Goal: Information Seeking & Learning: Learn about a topic

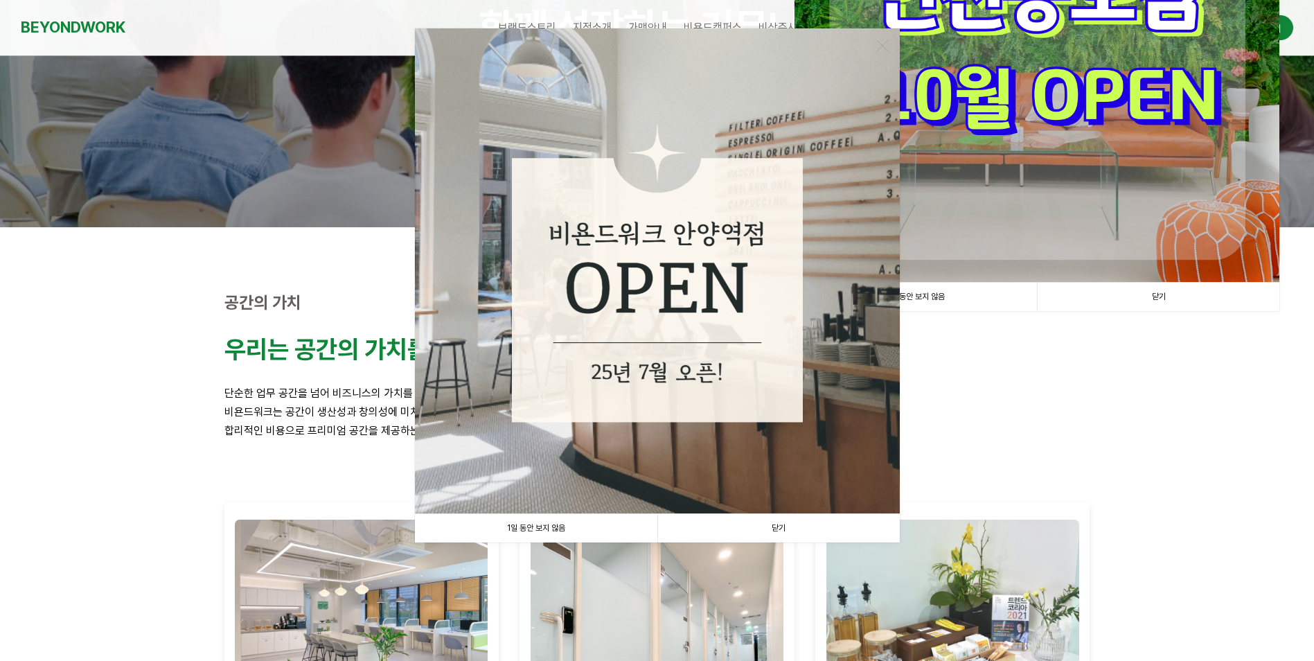
scroll to position [208, 0]
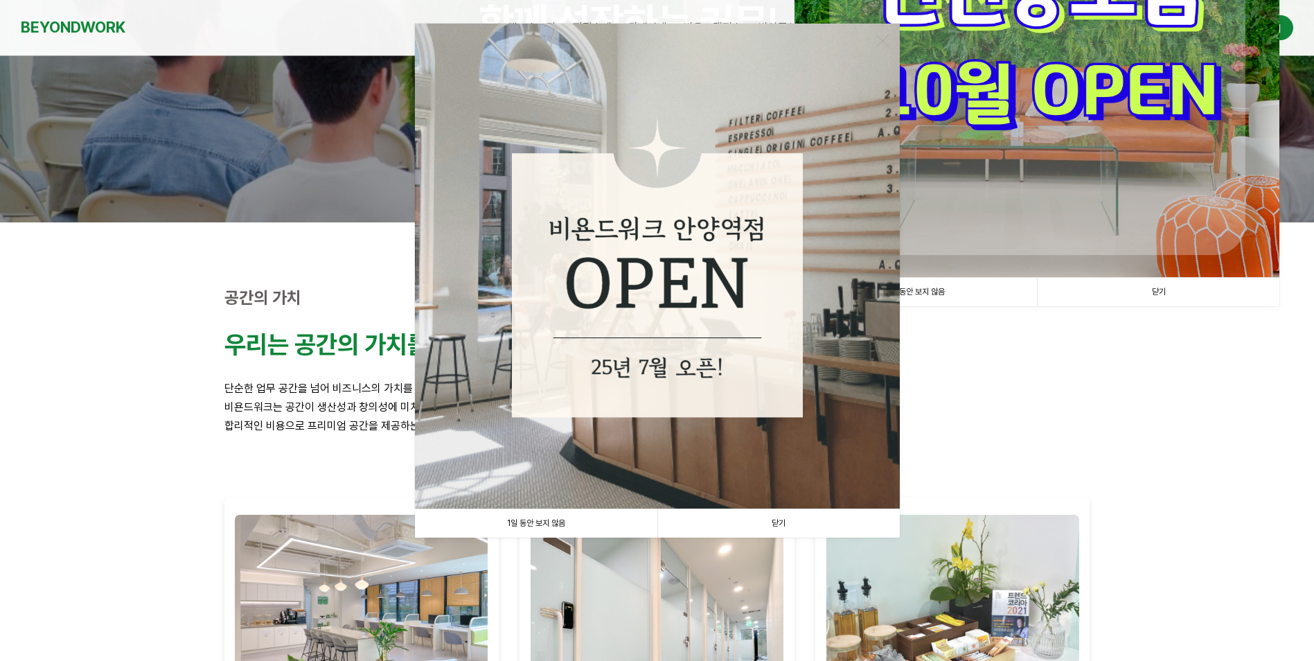
click at [778, 518] on link "닫기" at bounding box center [778, 523] width 242 height 28
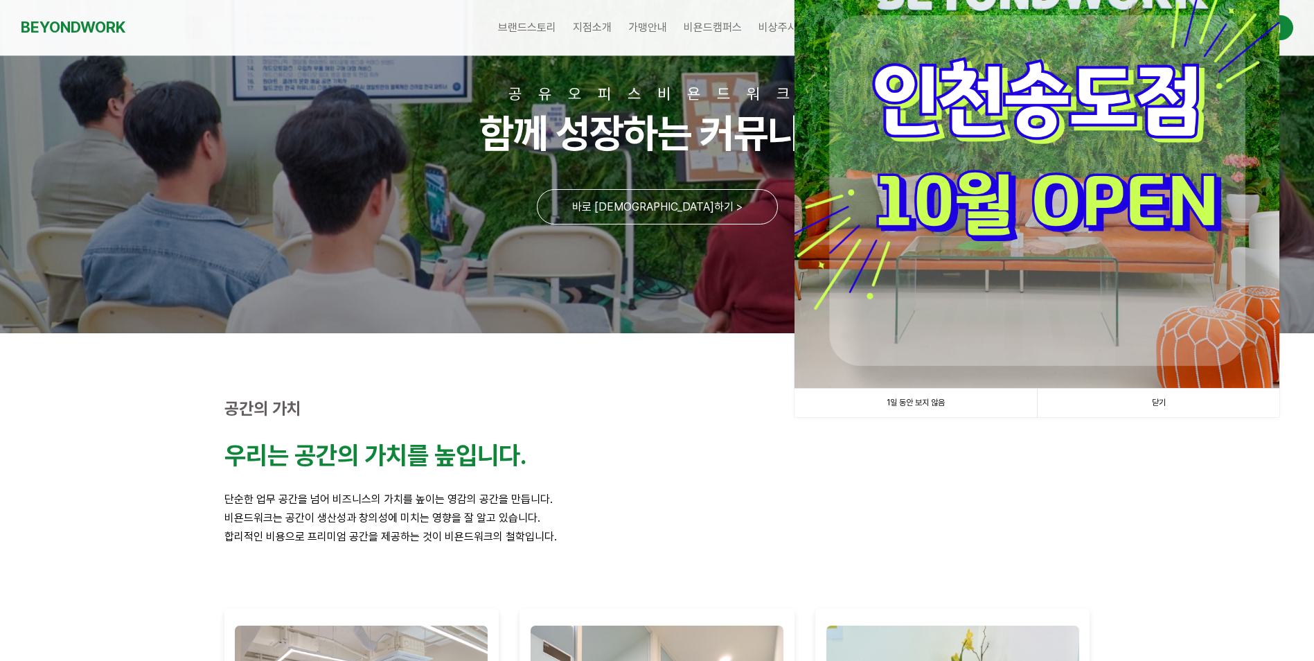
scroll to position [0, 0]
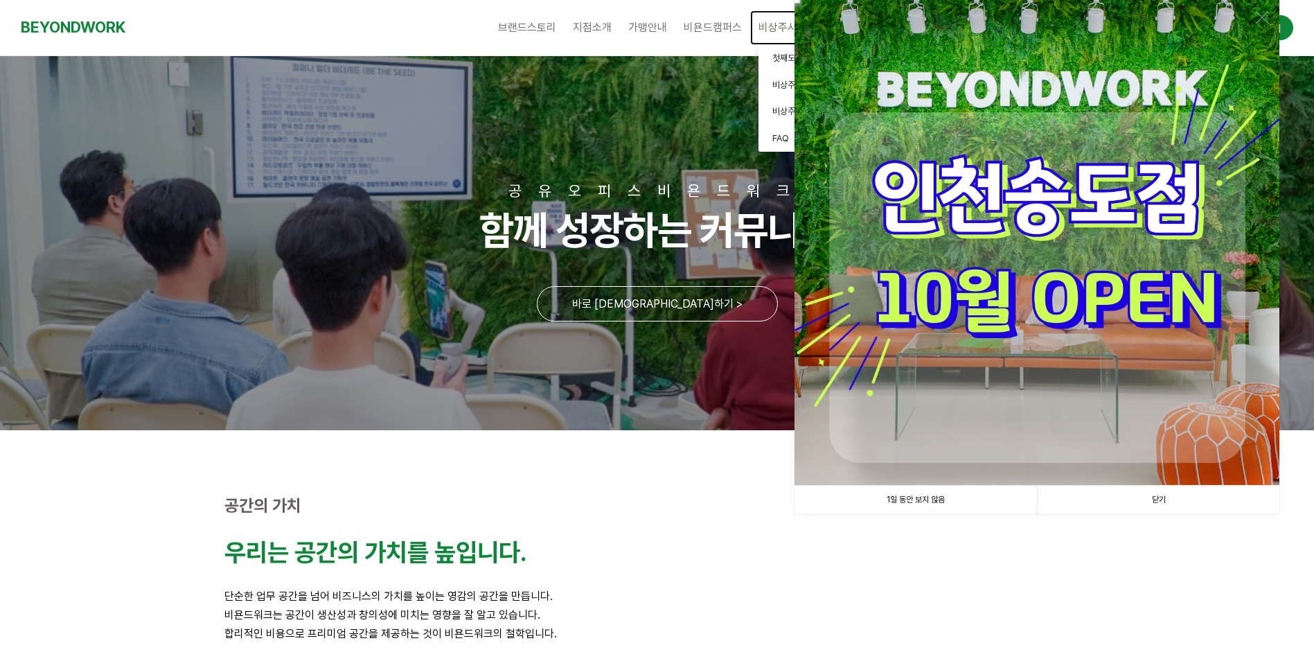
click at [770, 26] on span "비상주사무실" at bounding box center [787, 27] width 58 height 13
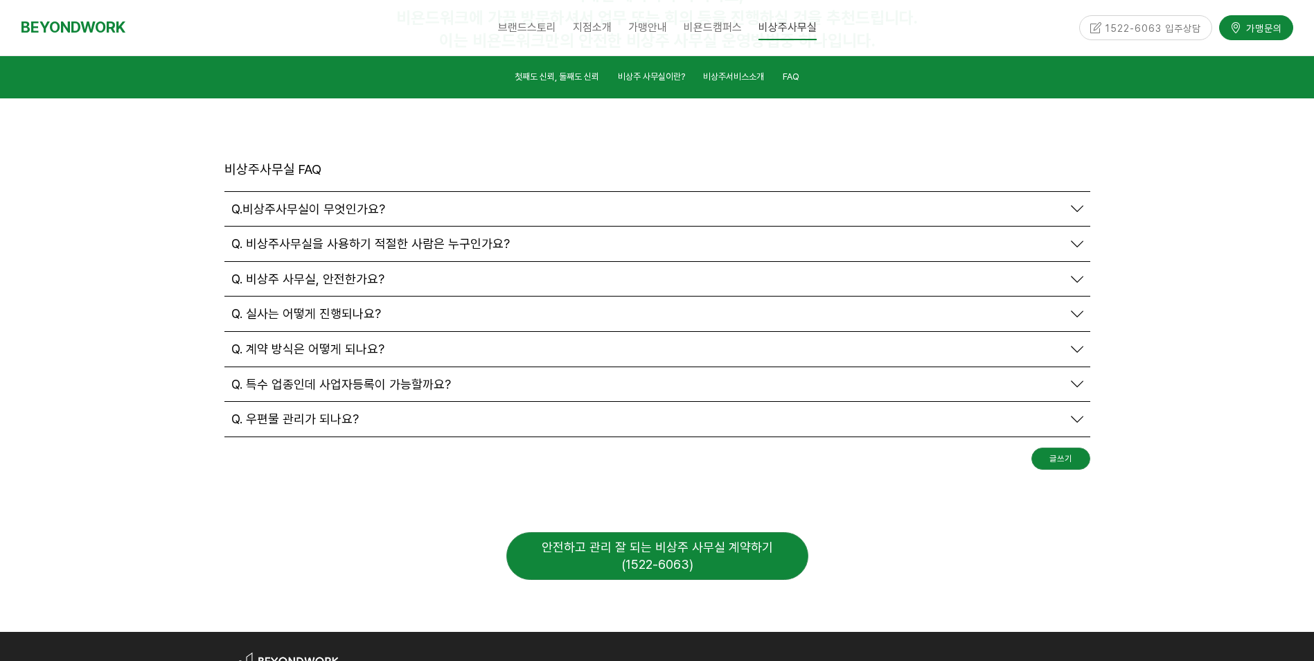
scroll to position [4849, 0]
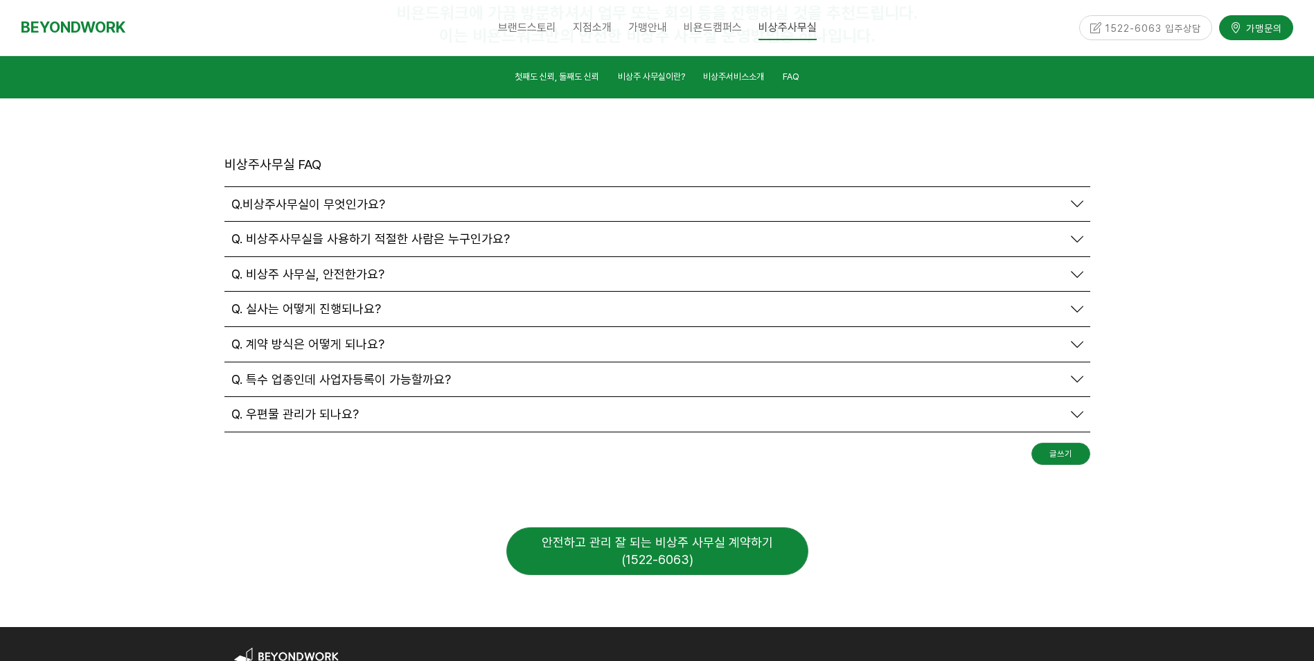
click at [564, 267] on div "Q. 비상주 사무실, 안전한가요?" at bounding box center [646, 274] width 831 height 15
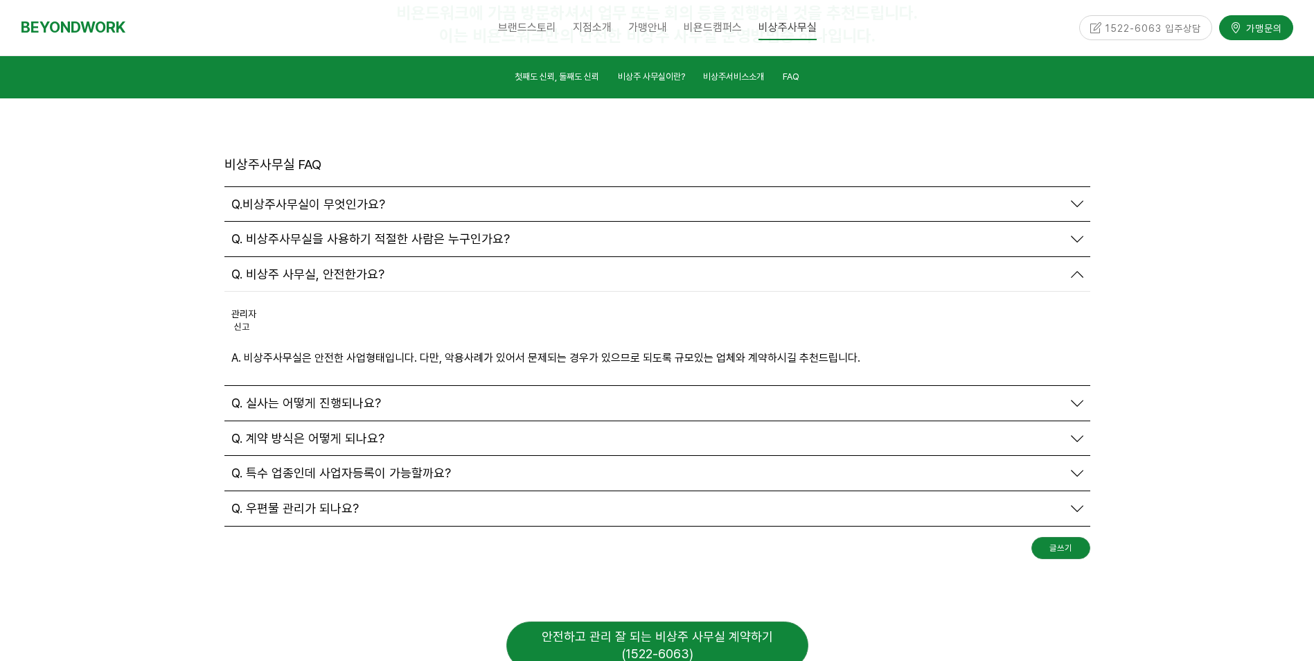
click at [421, 396] on div "Q. 실사는 어떻게 진행되나요?" at bounding box center [646, 403] width 831 height 15
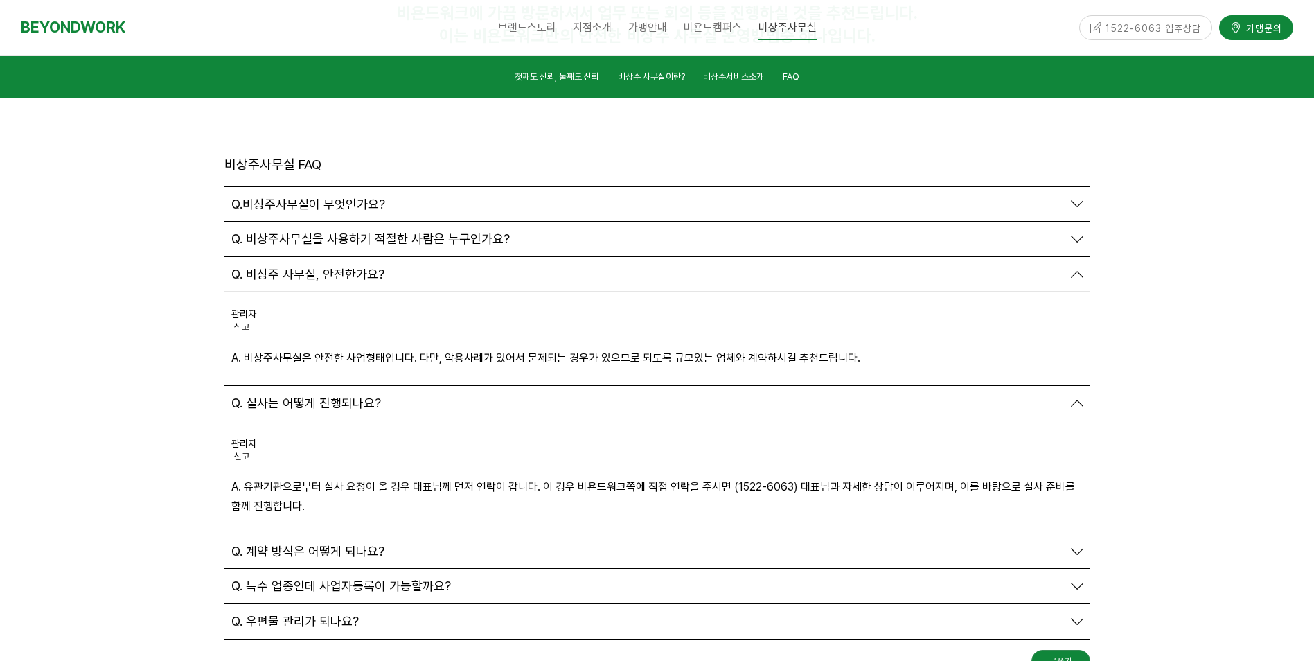
click at [401, 544] on div "Q. 계약 방식은 어떻게 되나요?" at bounding box center [646, 551] width 831 height 15
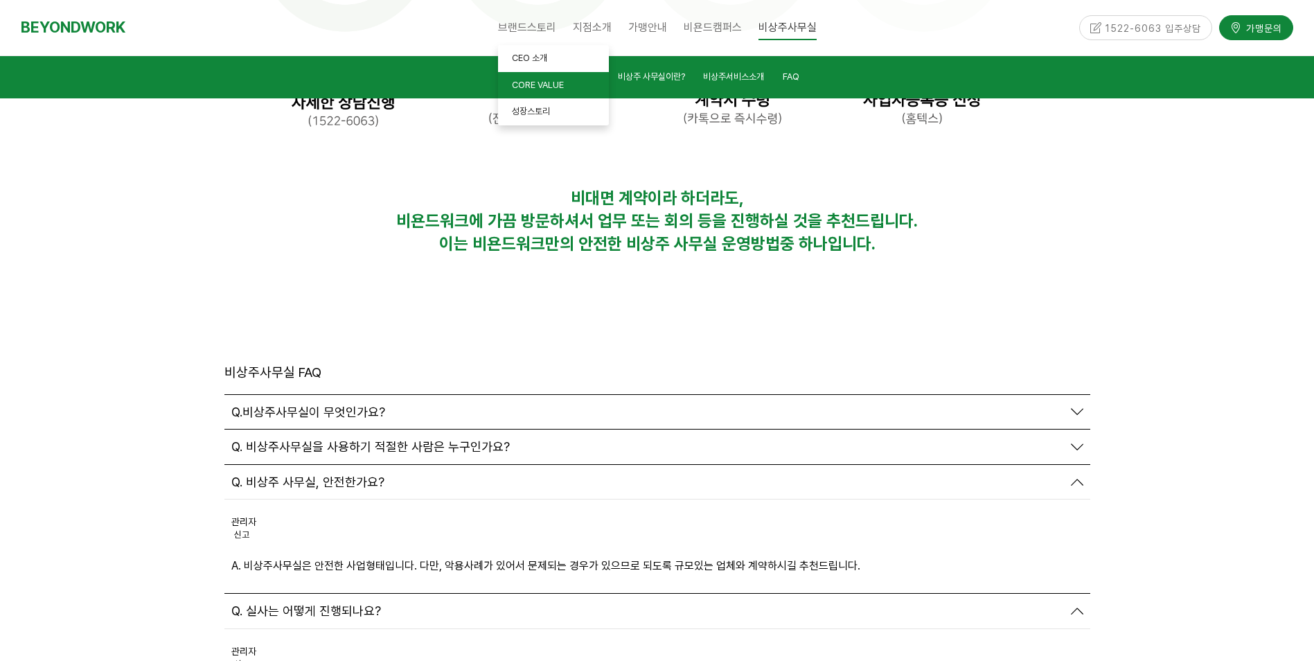
scroll to position [4225, 0]
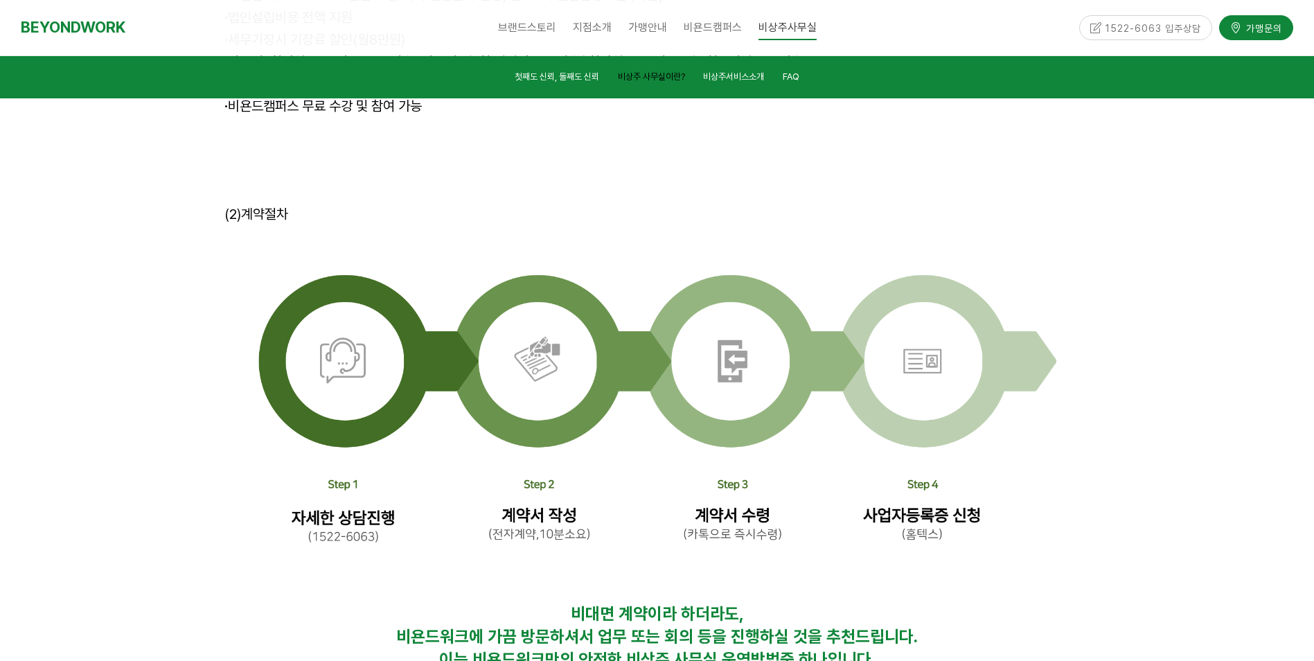
click at [668, 78] on span "비상주 사무실이란?" at bounding box center [651, 76] width 67 height 10
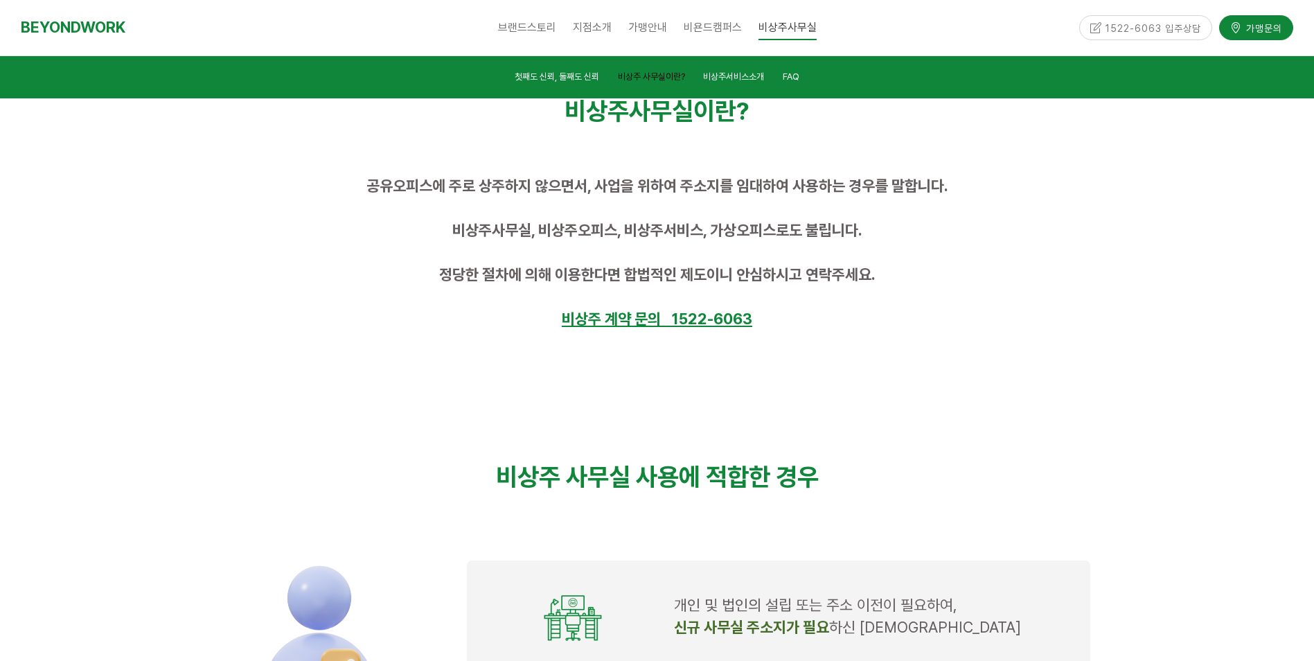
scroll to position [796, 0]
